Goal: Task Accomplishment & Management: Manage account settings

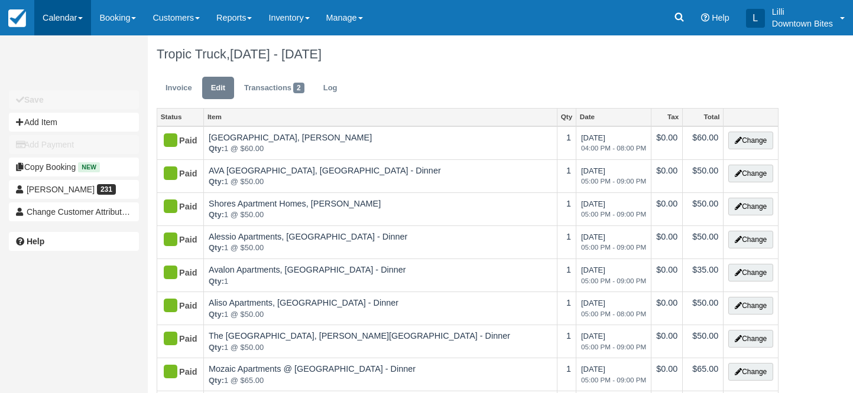
click at [56, 19] on link "Calendar" at bounding box center [62, 17] width 57 height 35
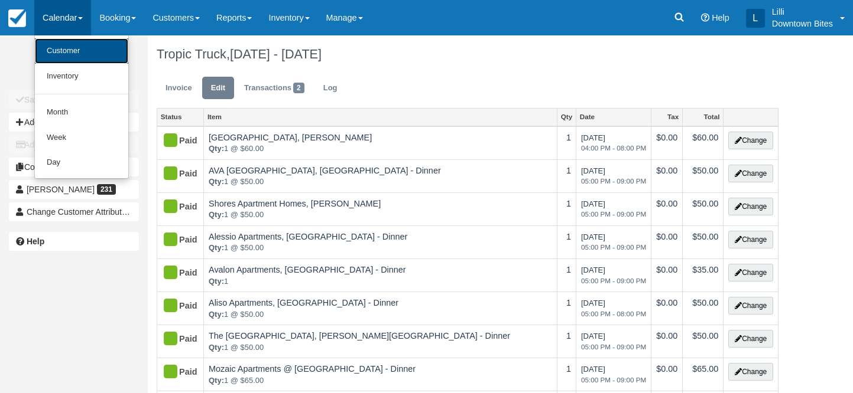
click at [69, 51] on link "Customer" at bounding box center [81, 50] width 93 height 25
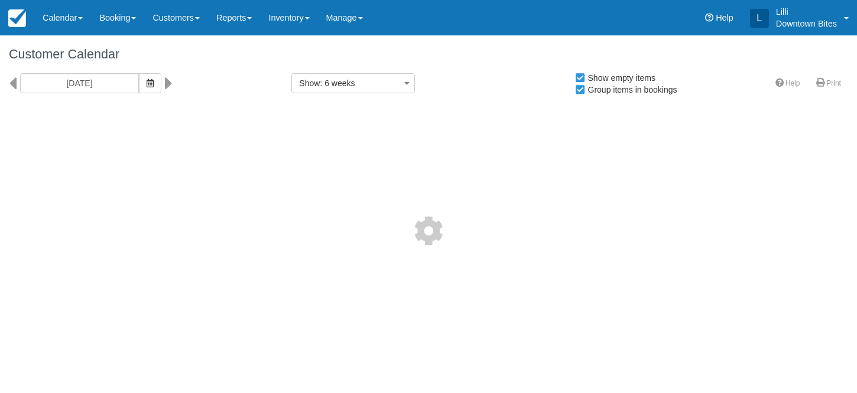
select select
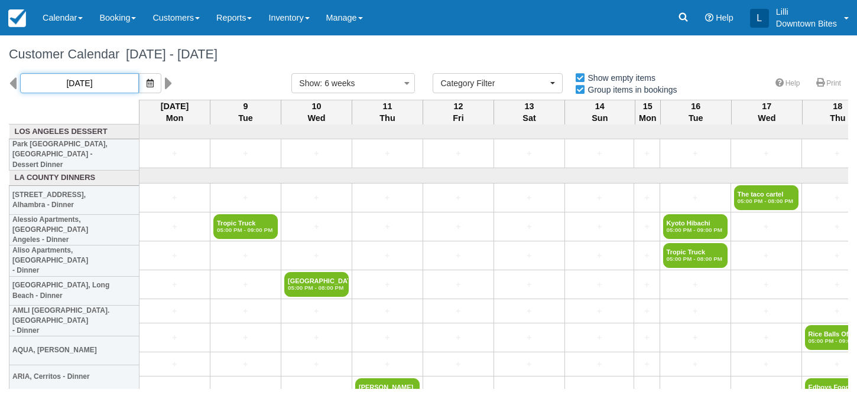
click at [96, 86] on input "09/08/25" at bounding box center [79, 83] width 119 height 20
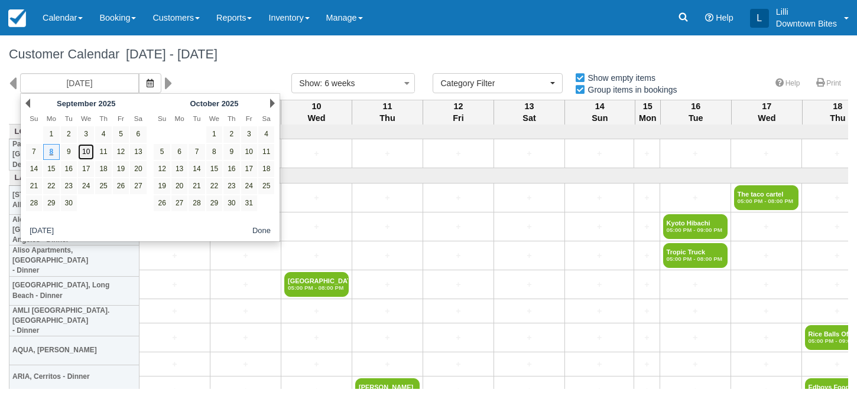
click at [89, 154] on link "10" at bounding box center [86, 152] width 16 height 16
type input "09/10/25"
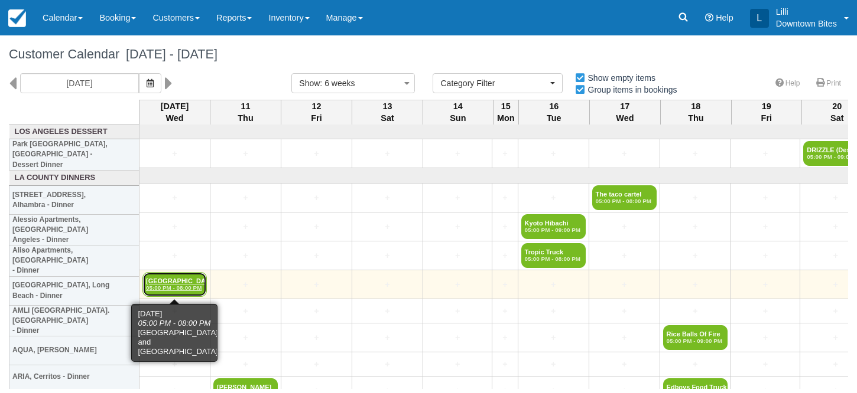
click at [180, 281] on link "Kyoto and Malibu 05:00 PM - 08:00 PM" at bounding box center [174, 284] width 64 height 25
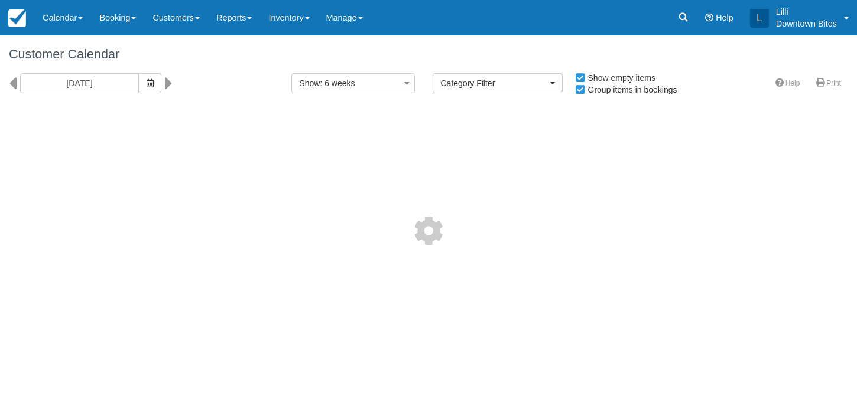
select select
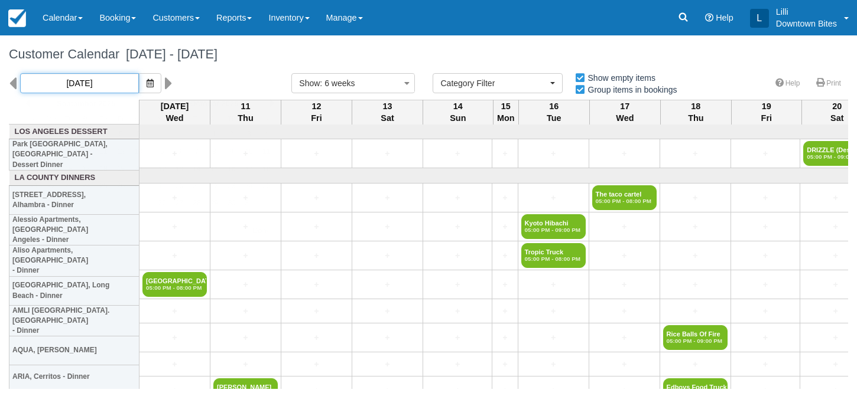
click at [94, 89] on input "09/10/25" at bounding box center [79, 83] width 119 height 20
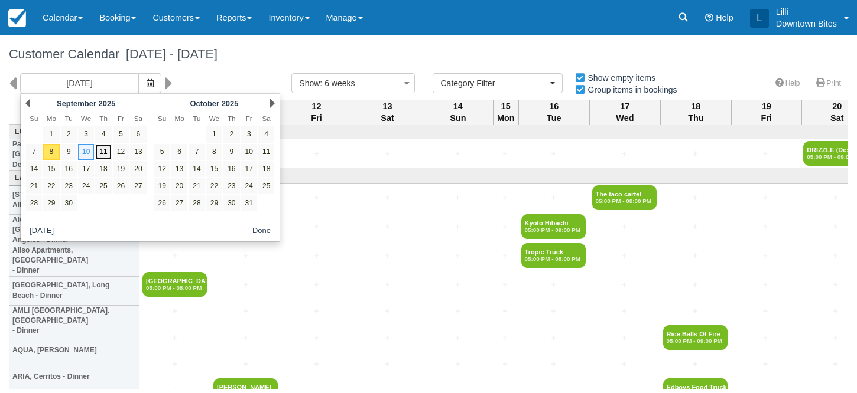
click at [108, 154] on link "11" at bounding box center [103, 152] width 16 height 16
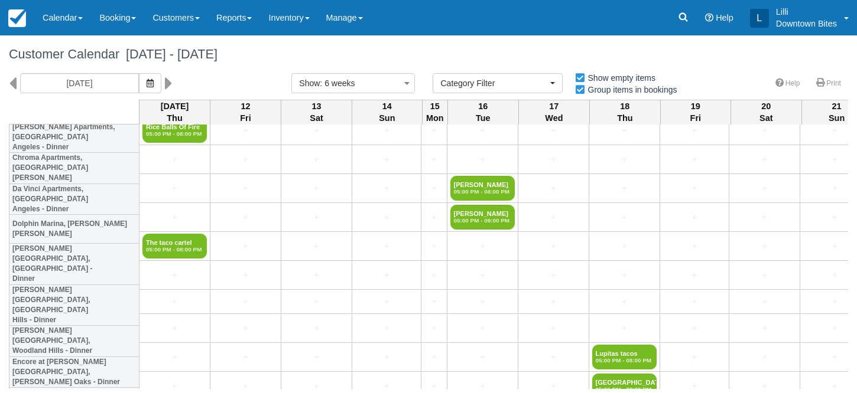
scroll to position [629, 0]
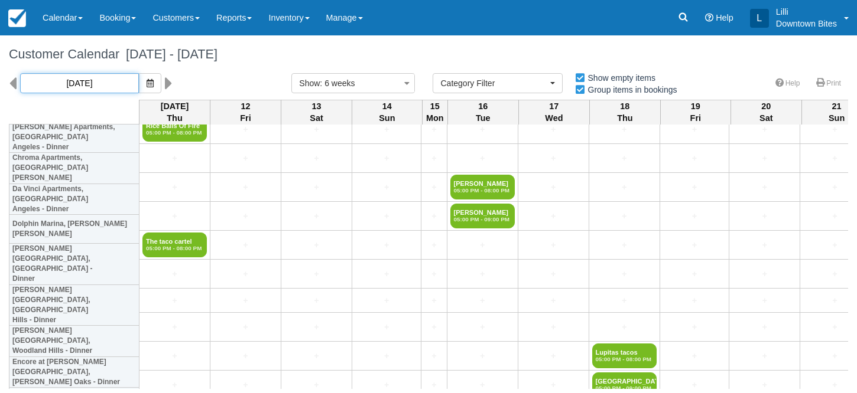
click at [86, 84] on input "09/11/25" at bounding box center [79, 83] width 119 height 20
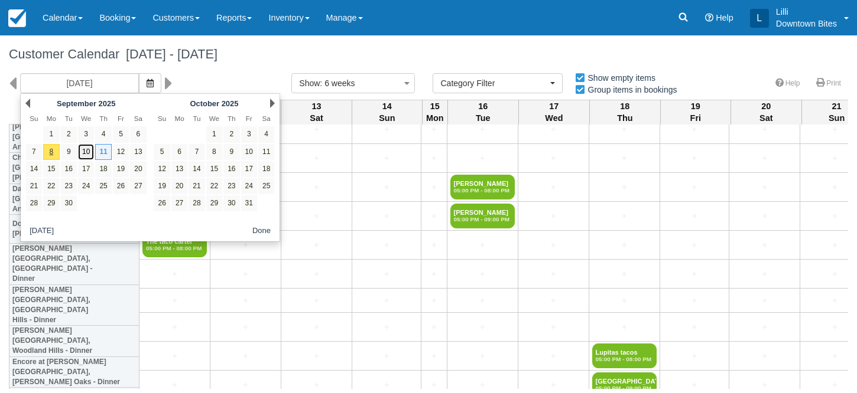
click at [89, 154] on link "10" at bounding box center [86, 152] width 16 height 16
type input "09/10/25"
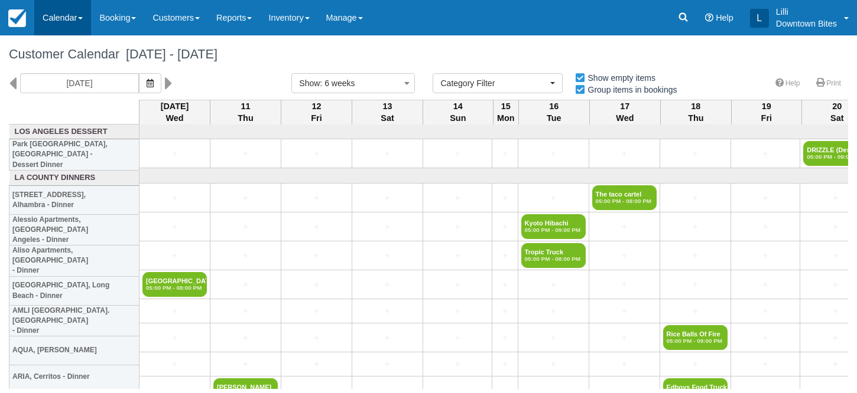
click at [50, 22] on link "Calendar" at bounding box center [62, 17] width 57 height 35
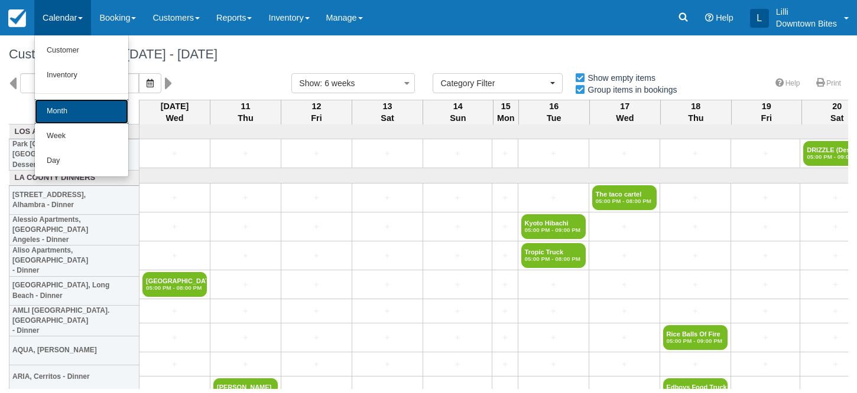
click at [81, 101] on link "Month" at bounding box center [81, 111] width 93 height 25
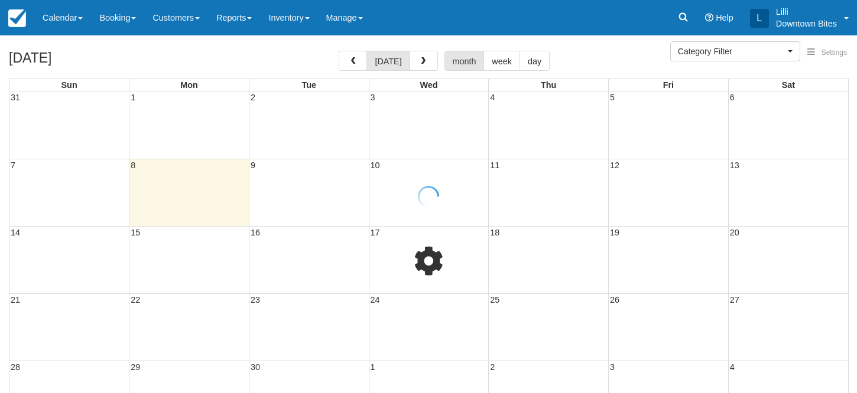
select select
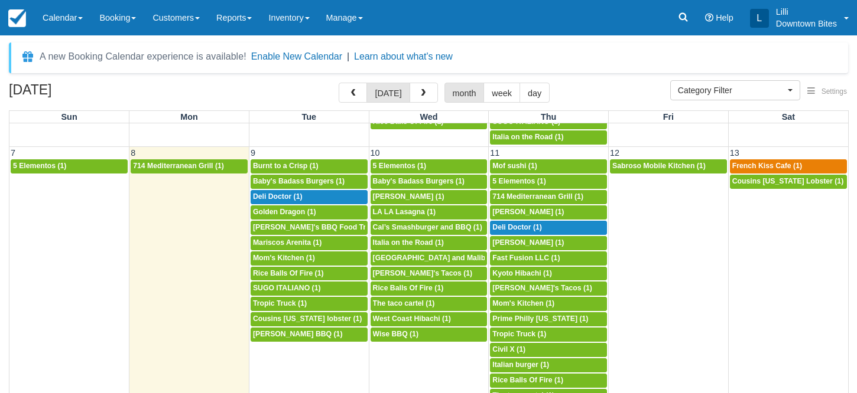
scroll to position [184, 0]
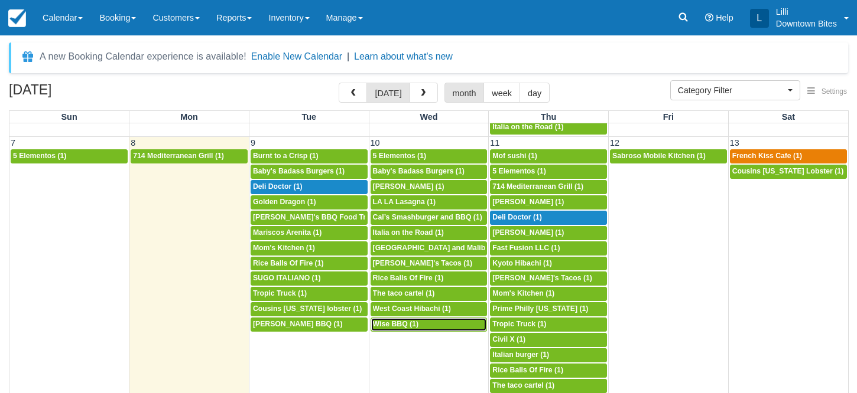
click at [406, 326] on span "Wise BBQ (1)" at bounding box center [395, 324] width 45 height 8
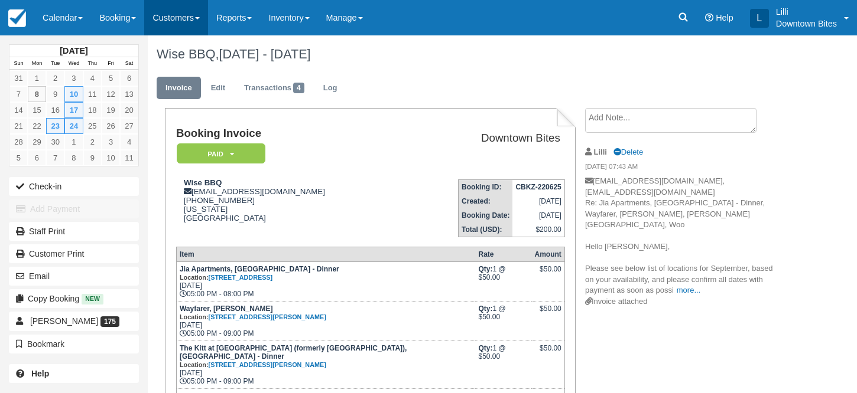
click at [184, 22] on link "Customers" at bounding box center [176, 17] width 64 height 35
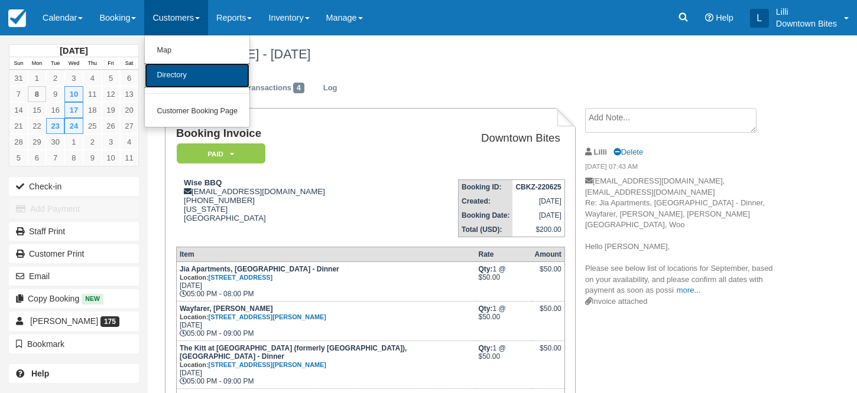
click at [198, 79] on link "Directory" at bounding box center [197, 75] width 105 height 25
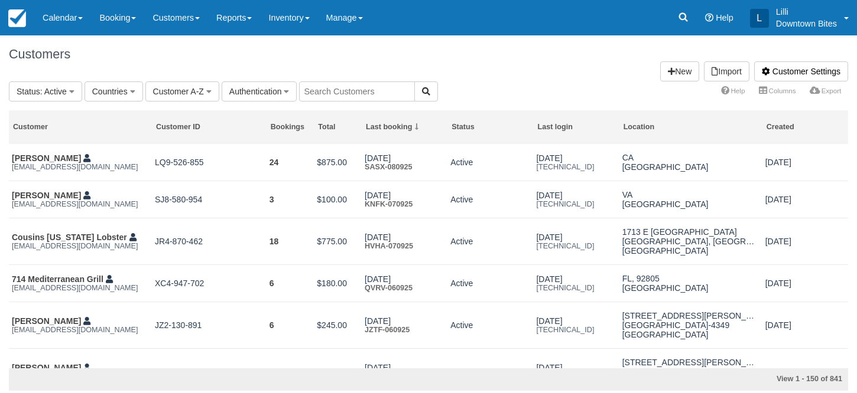
click at [331, 97] on input "text" at bounding box center [357, 92] width 116 height 20
type input "magic"
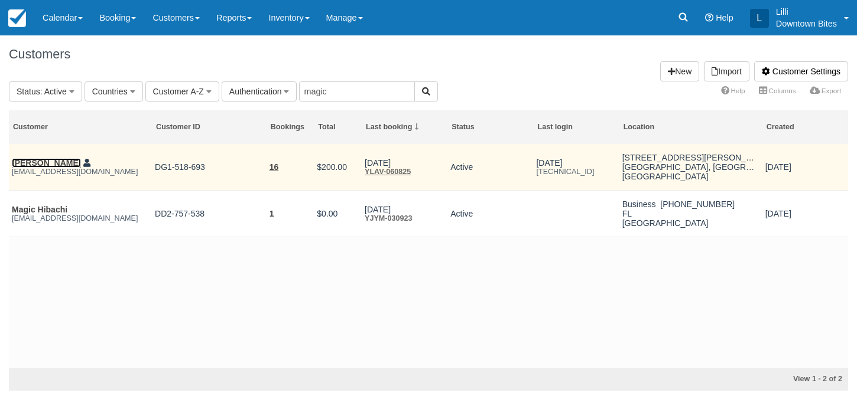
click at [40, 164] on link "Daisy Cristobal" at bounding box center [46, 162] width 69 height 9
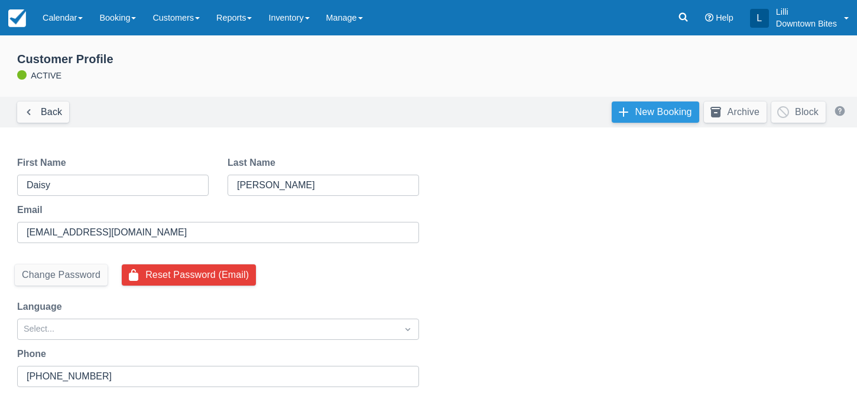
click at [632, 120] on link "New Booking" at bounding box center [655, 112] width 87 height 21
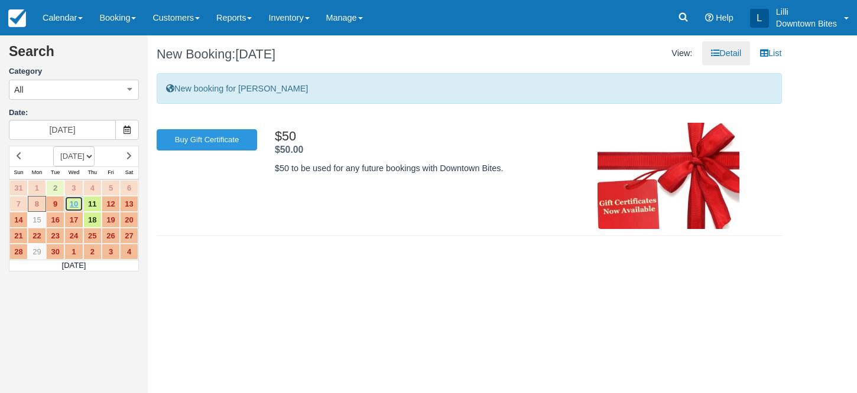
click at [73, 207] on link "10" at bounding box center [73, 204] width 18 height 16
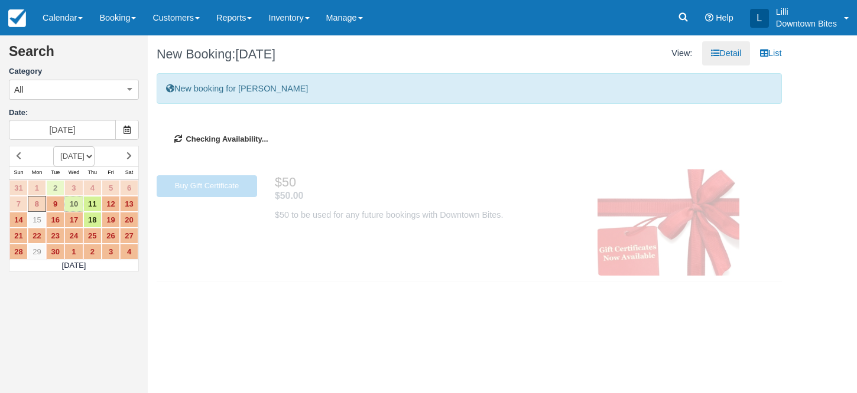
type input "[DATE]"
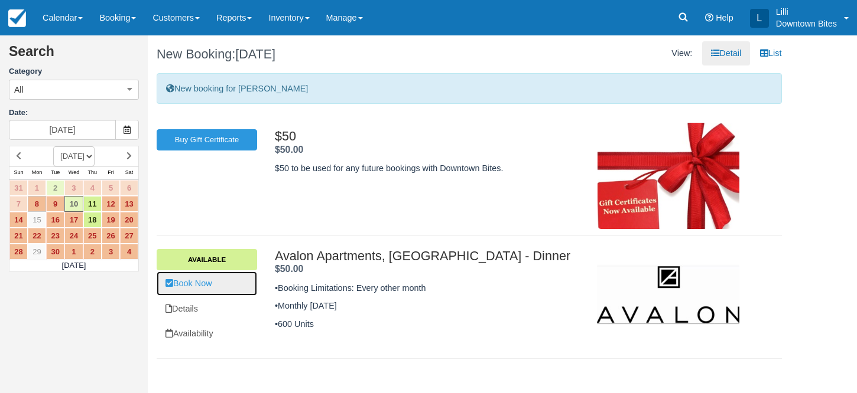
click at [200, 282] on link "Book Now" at bounding box center [207, 284] width 100 height 24
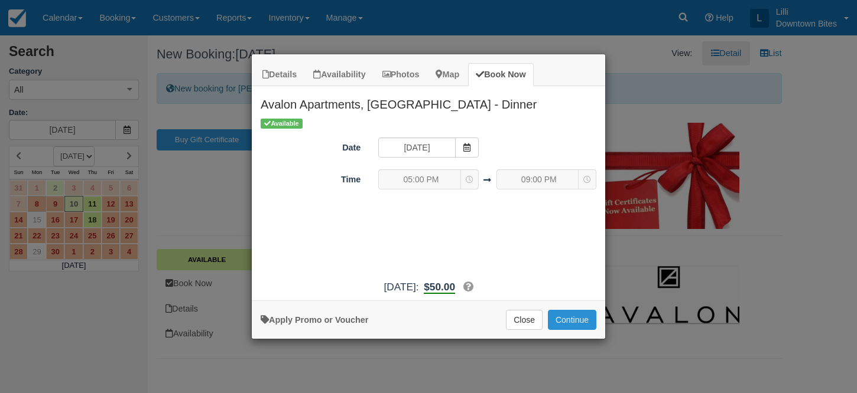
click at [572, 321] on button "Continue" at bounding box center [572, 320] width 48 height 20
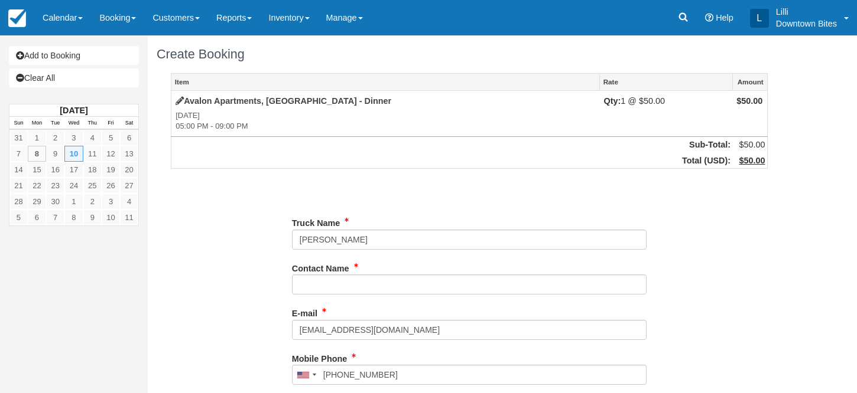
type input "[PHONE_NUMBER]"
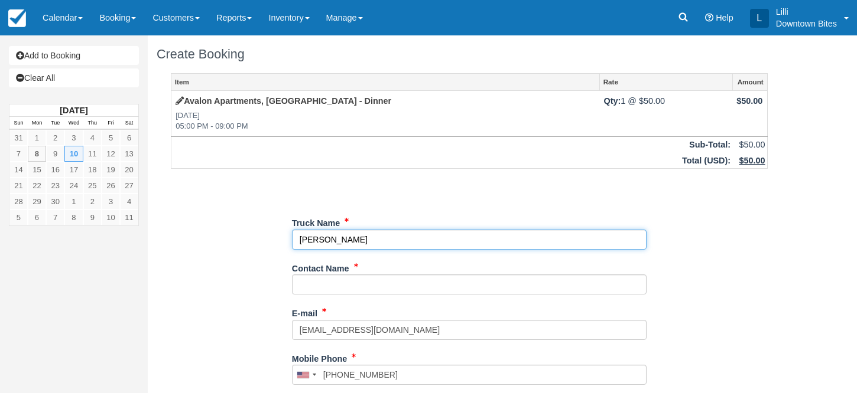
drag, startPoint x: 384, startPoint y: 240, endPoint x: 217, endPoint y: 239, distance: 167.2
click at [217, 239] on div "Item Rate Amount Avalon Apartments, Calabasas - Dinner Wed Sep 10, 2025 05:00 P…" at bounding box center [469, 375] width 625 height 604
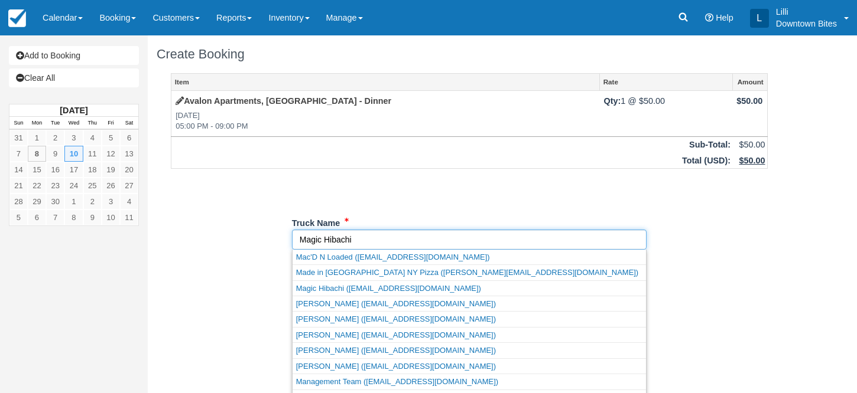
type input "Magic Hibachi"
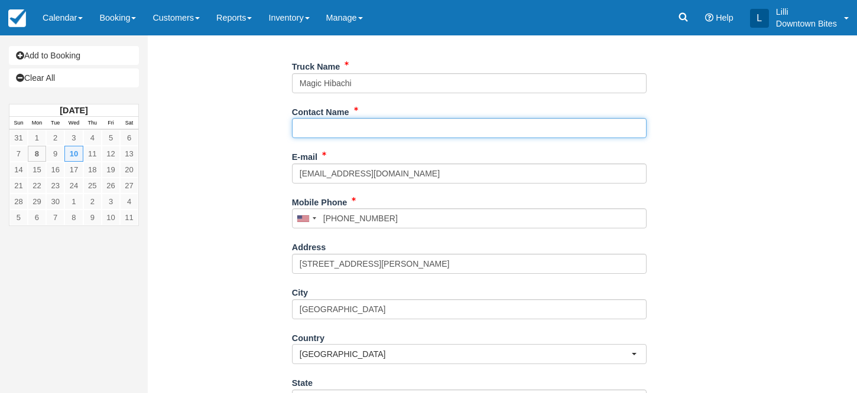
paste input "[PERSON_NAME]"
type input "[PERSON_NAME]"
type input "+13237198014"
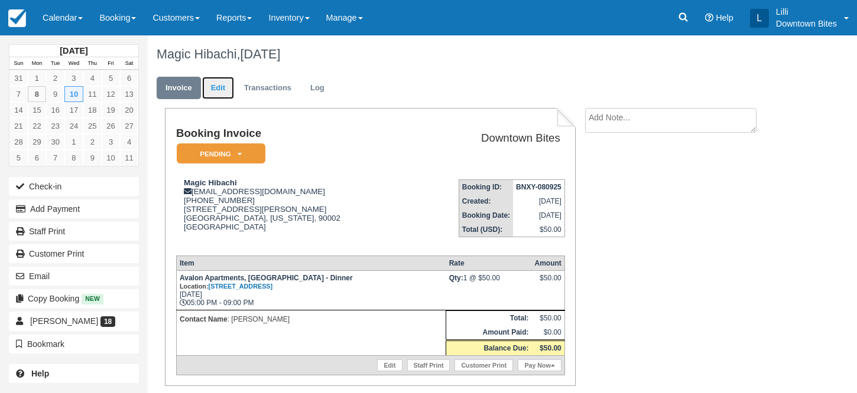
click at [220, 87] on link "Edit" at bounding box center [218, 88] width 32 height 23
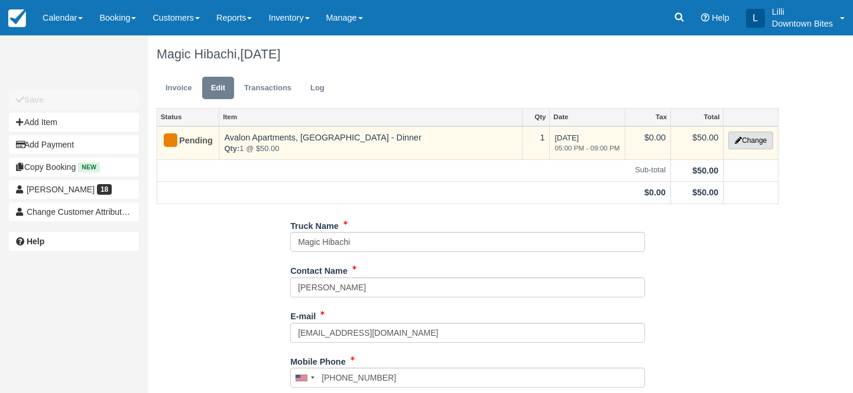
click at [750, 139] on button "Change" at bounding box center [750, 141] width 45 height 18
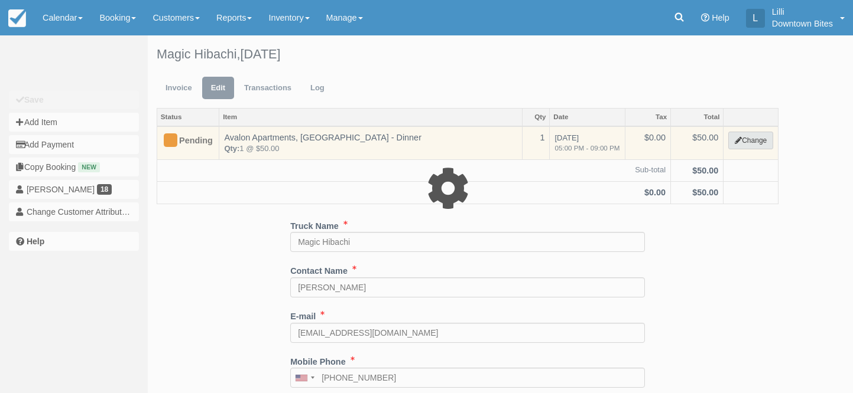
select select "2"
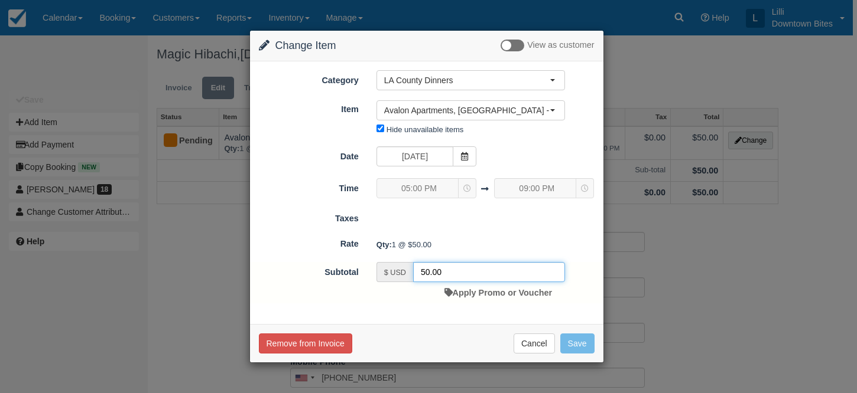
click at [431, 275] on input "50.00" at bounding box center [489, 272] width 152 height 20
type input "00"
click at [571, 342] on button "Save" at bounding box center [577, 344] width 34 height 20
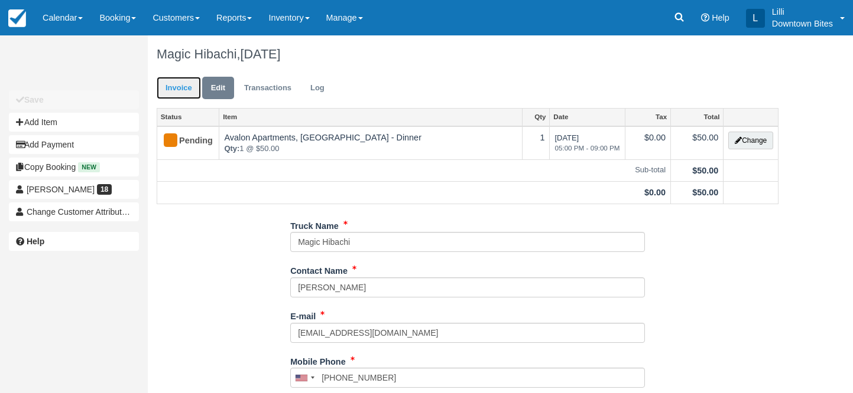
click at [180, 87] on link "Invoice" at bounding box center [179, 88] width 44 height 23
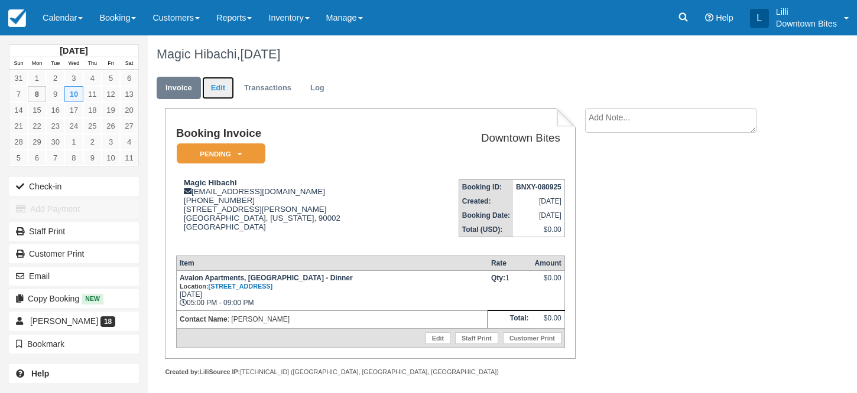
click at [226, 90] on link "Edit" at bounding box center [218, 88] width 32 height 23
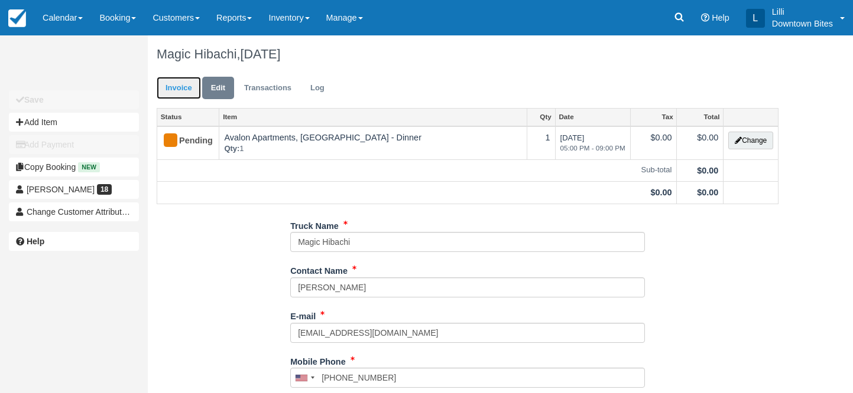
click at [176, 90] on link "Invoice" at bounding box center [179, 88] width 44 height 23
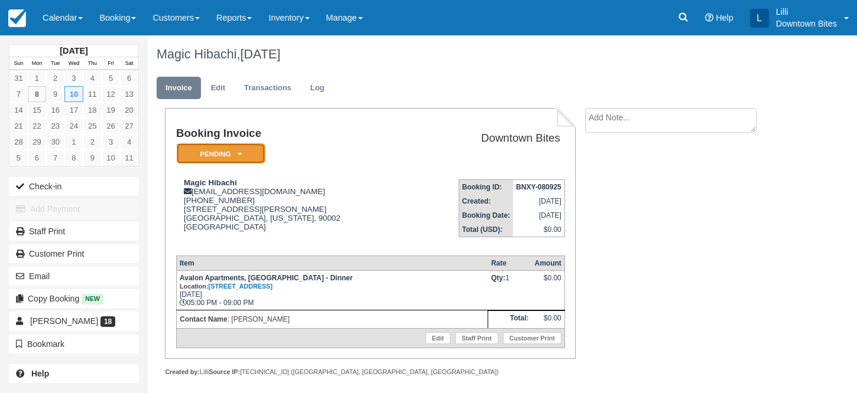
click at [216, 161] on em "Pending" at bounding box center [221, 154] width 89 height 21
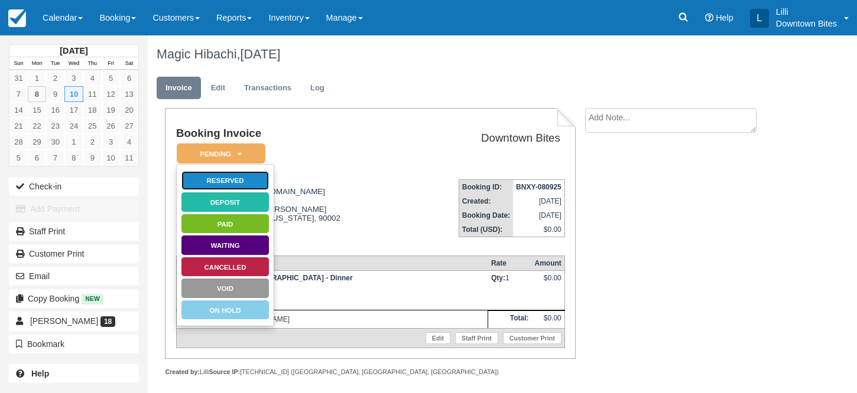
click at [262, 174] on link "Reserved" at bounding box center [225, 181] width 89 height 21
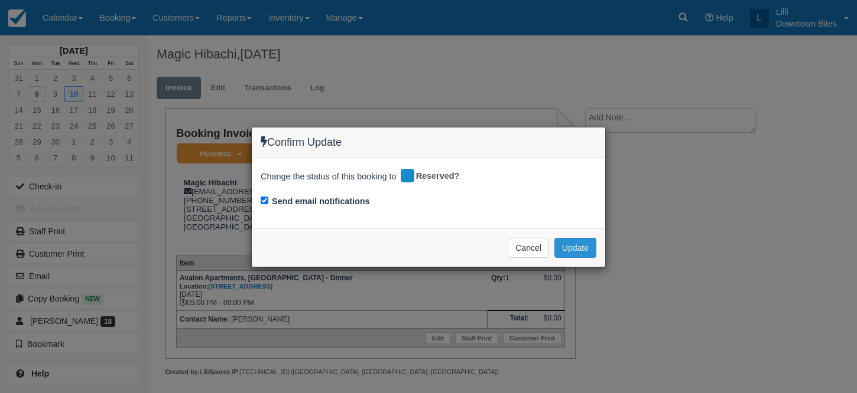
click at [576, 252] on button "Update" at bounding box center [575, 248] width 42 height 20
